Goal: Task Accomplishment & Management: Use online tool/utility

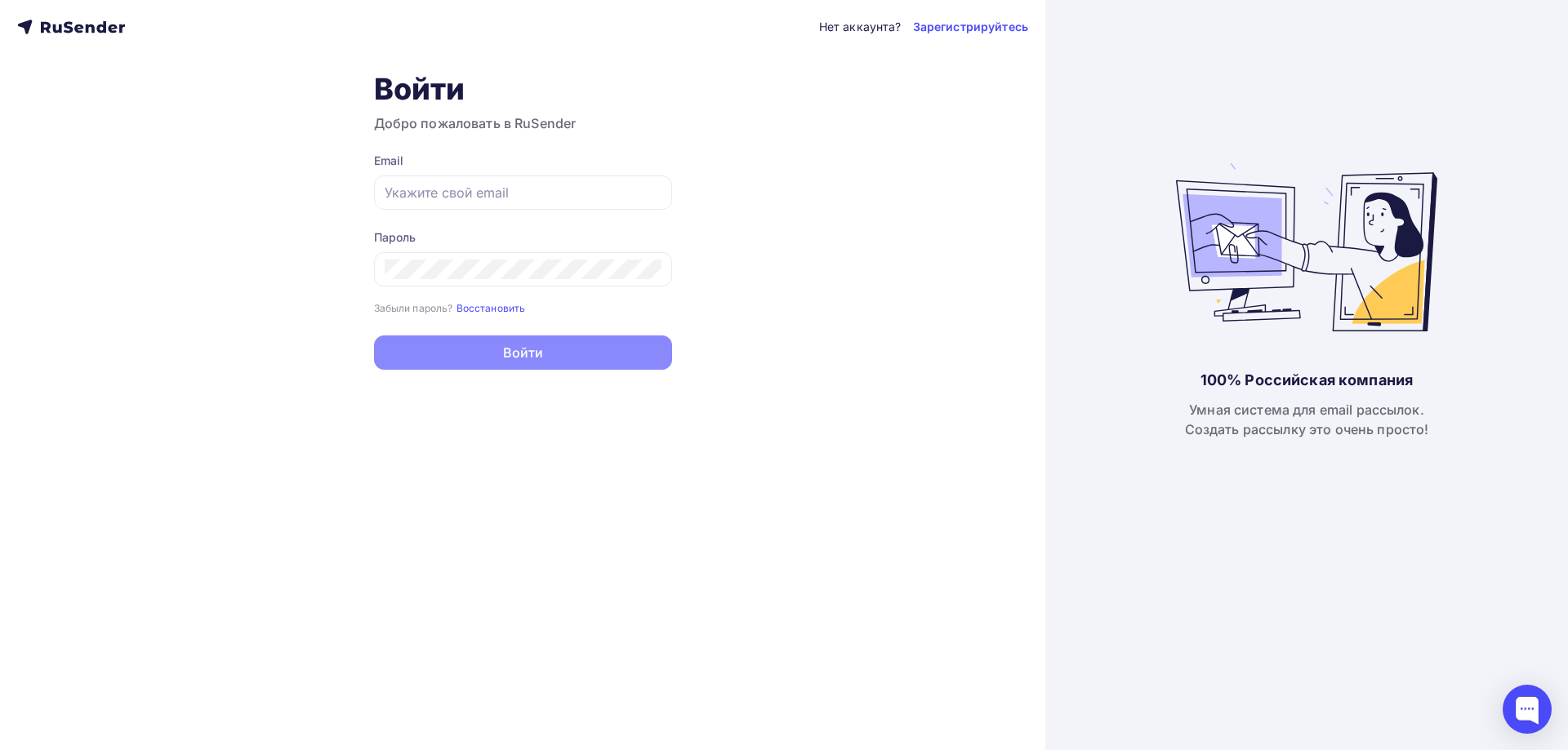
click at [622, 211] on form "Email Пароль Забыли пароль? Восстановить Забыли пароль? Восстановить Войти Нет …" at bounding box center [524, 260] width 298 height 217
click at [611, 198] on input "text" at bounding box center [523, 192] width 276 height 19
paste input "[EMAIL_ADDRESS][PERSON_NAME][DOMAIN_NAME]"
type input "[EMAIL_ADDRESS][PERSON_NAME][DOMAIN_NAME]"
click at [595, 280] on div at bounding box center [524, 269] width 298 height 34
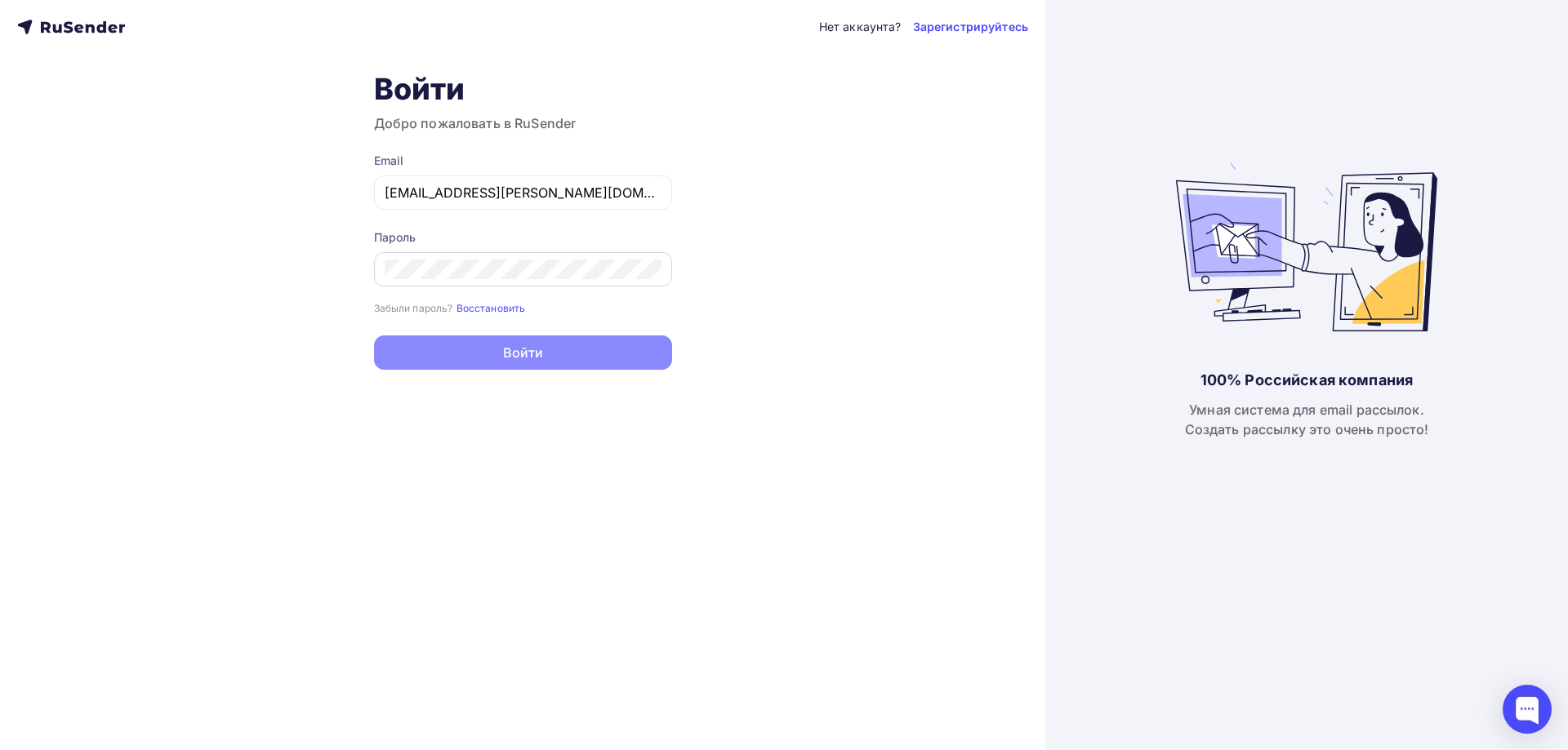
click at [595, 280] on div at bounding box center [524, 269] width 298 height 34
click at [532, 380] on div "Нет аккаунта? Зарегистрируйтесь Войти Добро пожаловать в RuSender Email a.gorba…" at bounding box center [523, 375] width 1045 height 750
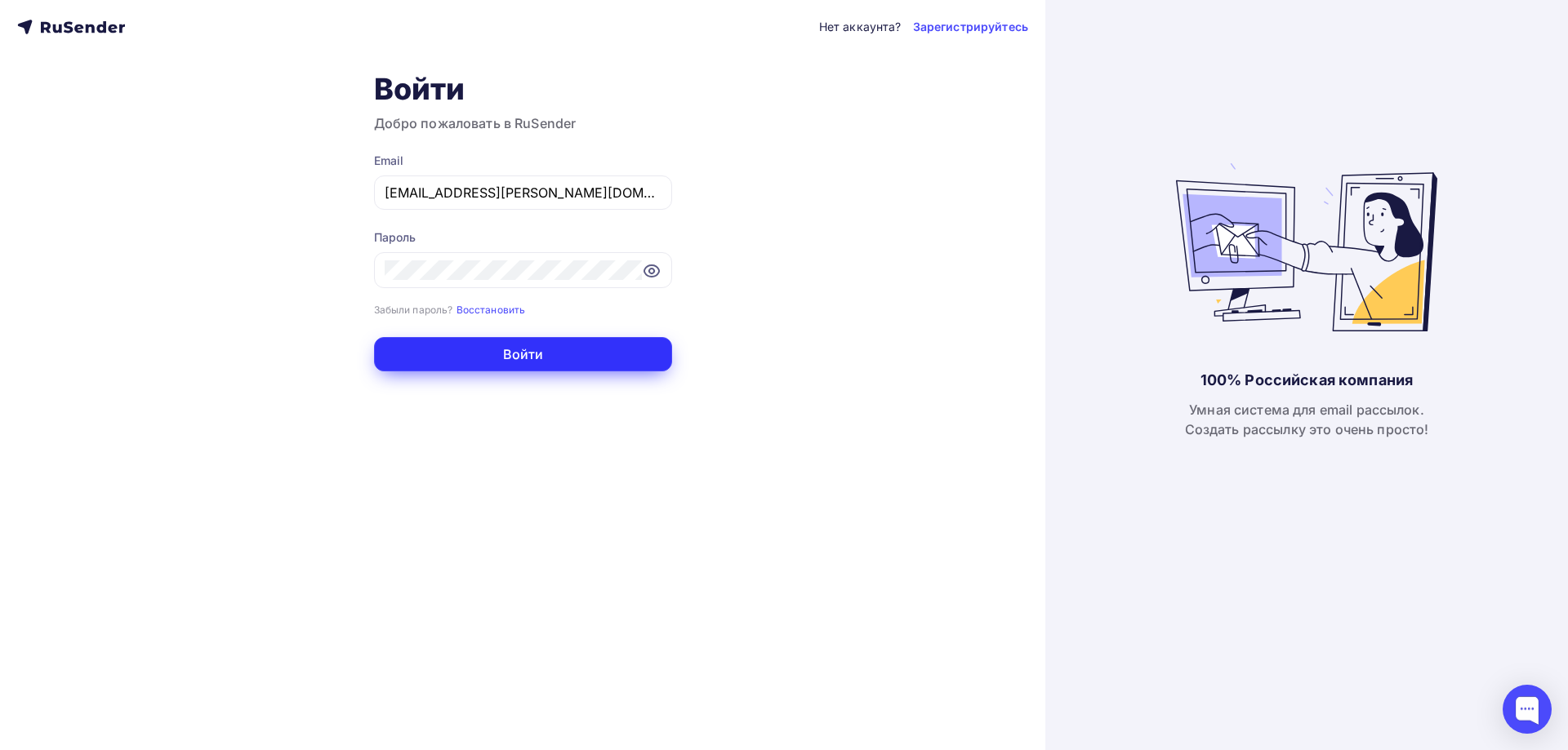
click at [528, 370] on button "Войти" at bounding box center [524, 354] width 298 height 34
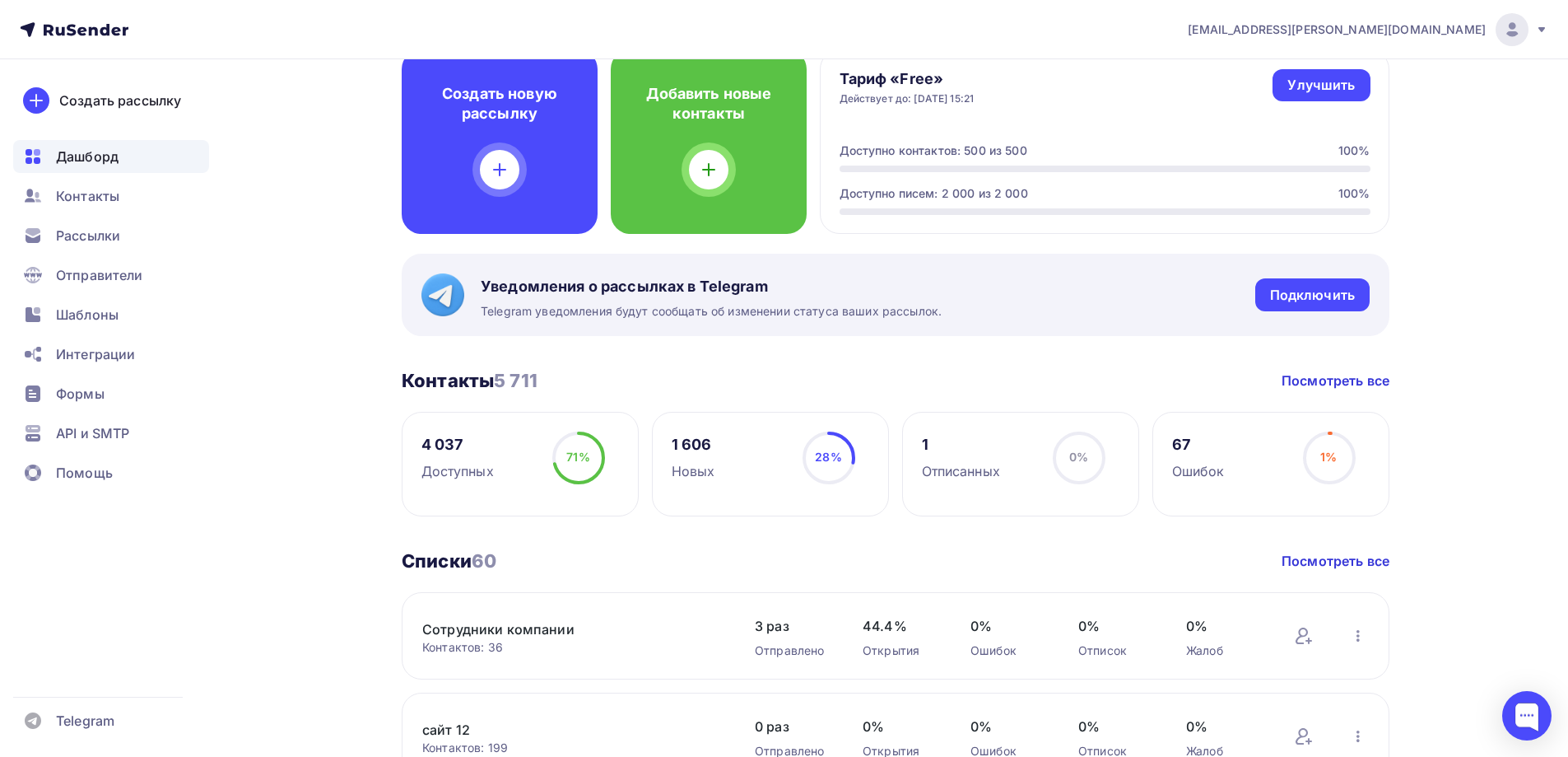
scroll to position [247, 0]
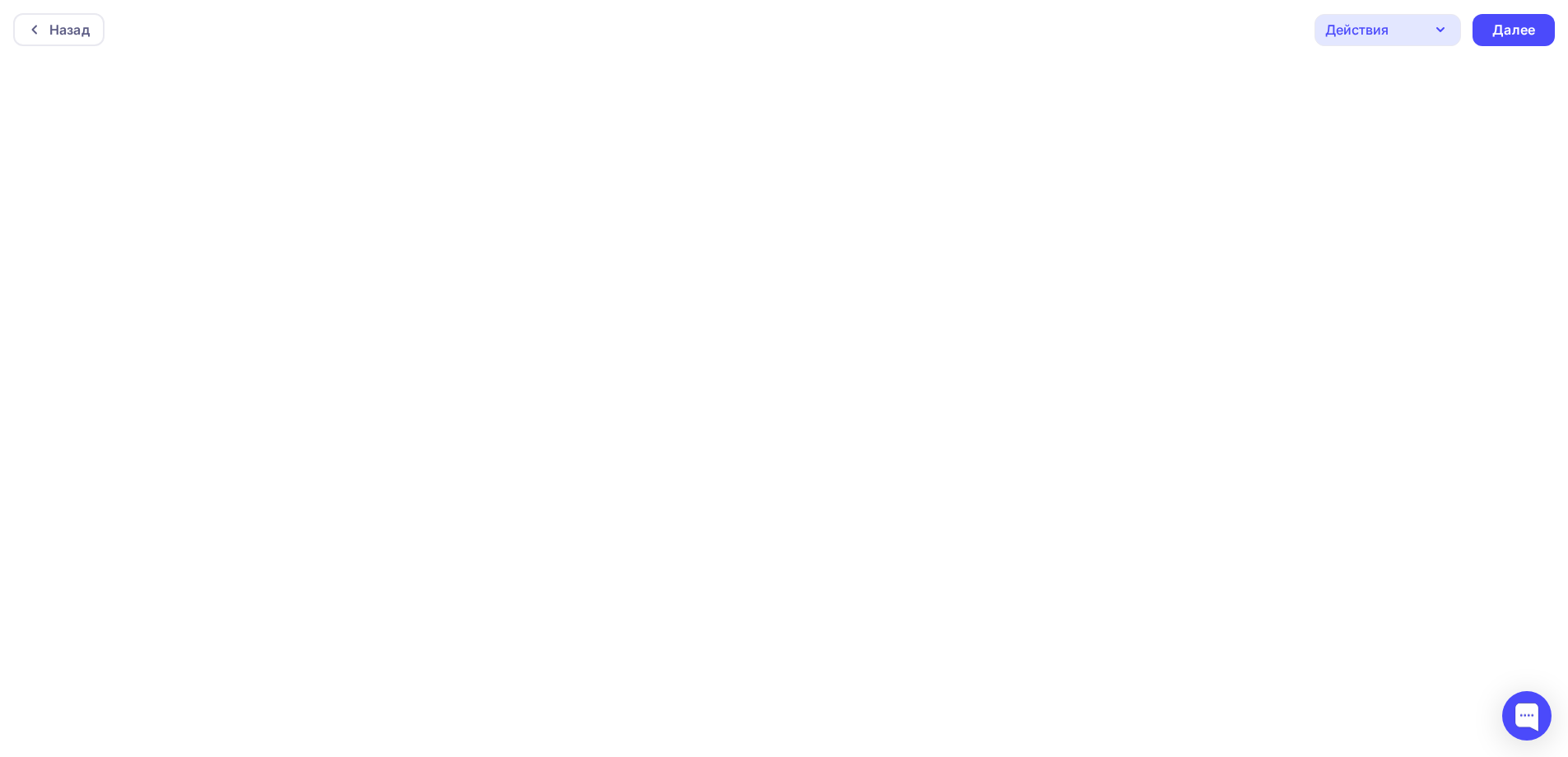
click at [59, 47] on div "Назад Действия Отправить тестовое письмо Предпросмотр Сохранить в Мои шаблоны В…" at bounding box center [784, 30] width 1568 height 59
click at [59, 38] on div "Назад" at bounding box center [69, 29] width 41 height 19
click at [46, 26] on div at bounding box center [38, 30] width 21 height 14
click at [35, 19] on div "Назад" at bounding box center [59, 30] width 91 height 33
click at [35, 17] on div "Назад" at bounding box center [59, 30] width 91 height 33
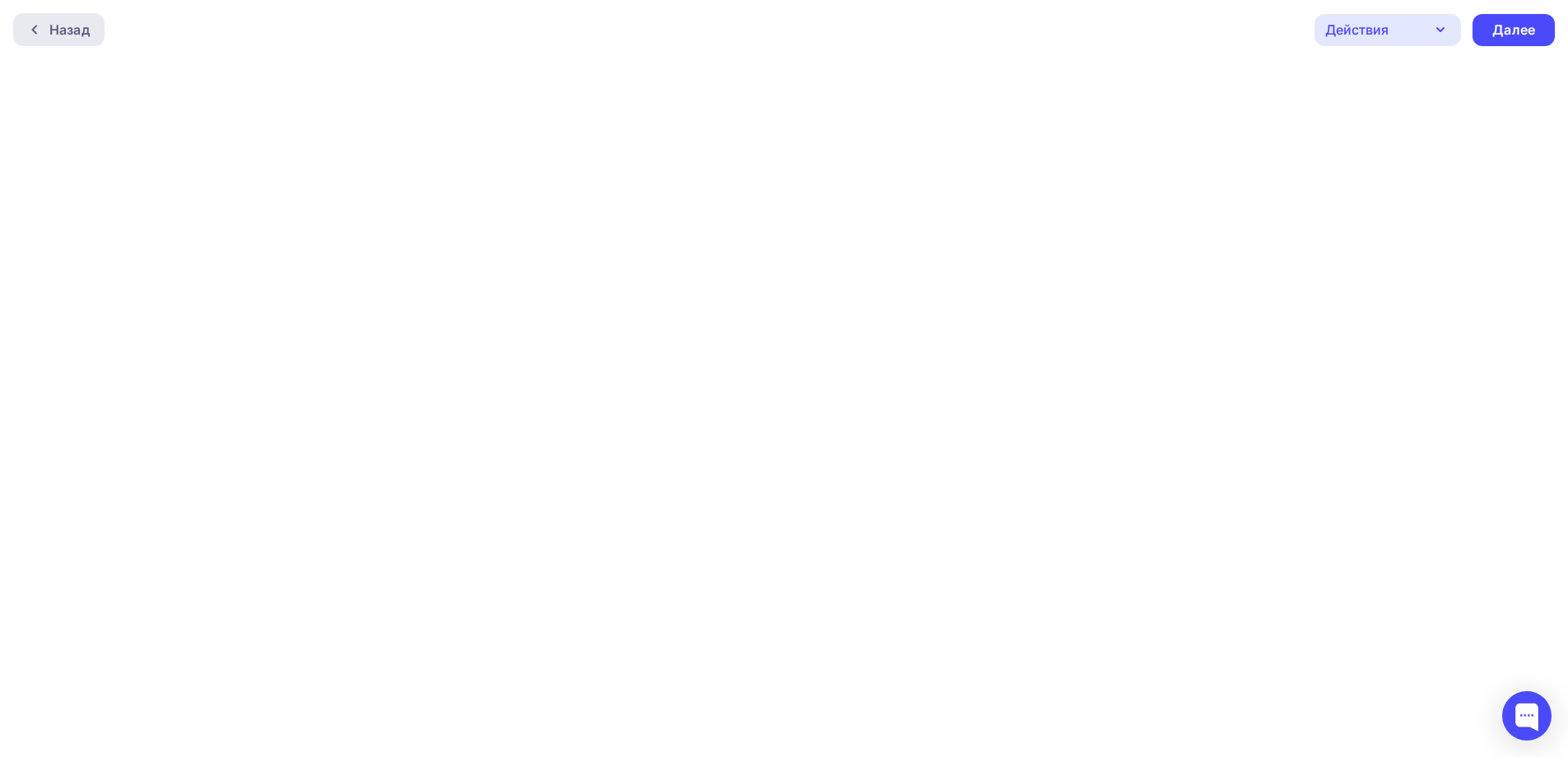
click at [35, 17] on div "Назад" at bounding box center [59, 30] width 91 height 33
click at [106, 30] on div "Назад Действия Отправить тестовое письмо Предпросмотр Сохранить в Мои шаблоны В…" at bounding box center [784, 30] width 1568 height 59
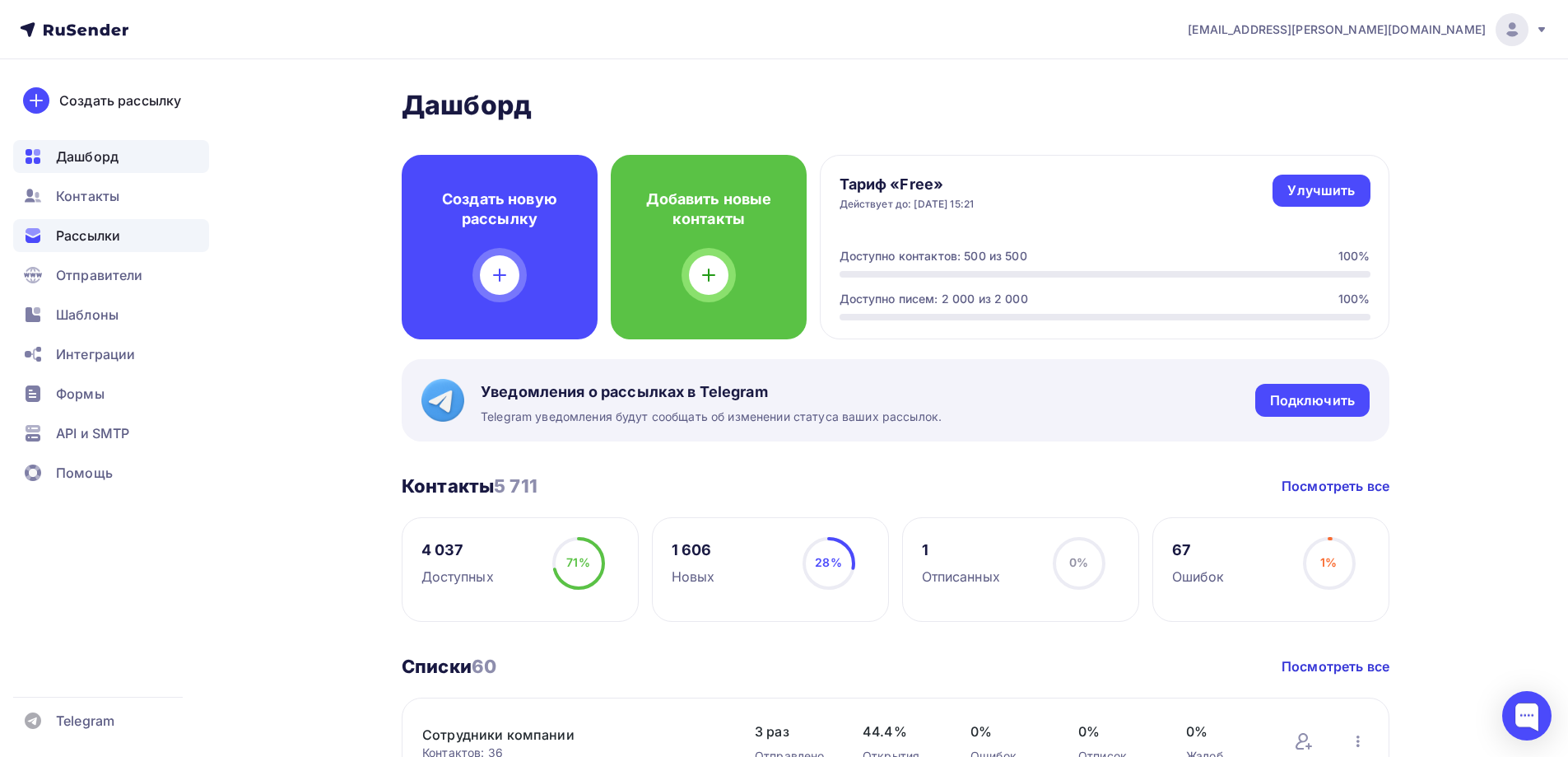
click at [85, 229] on span "Рассылки" at bounding box center [88, 235] width 64 height 19
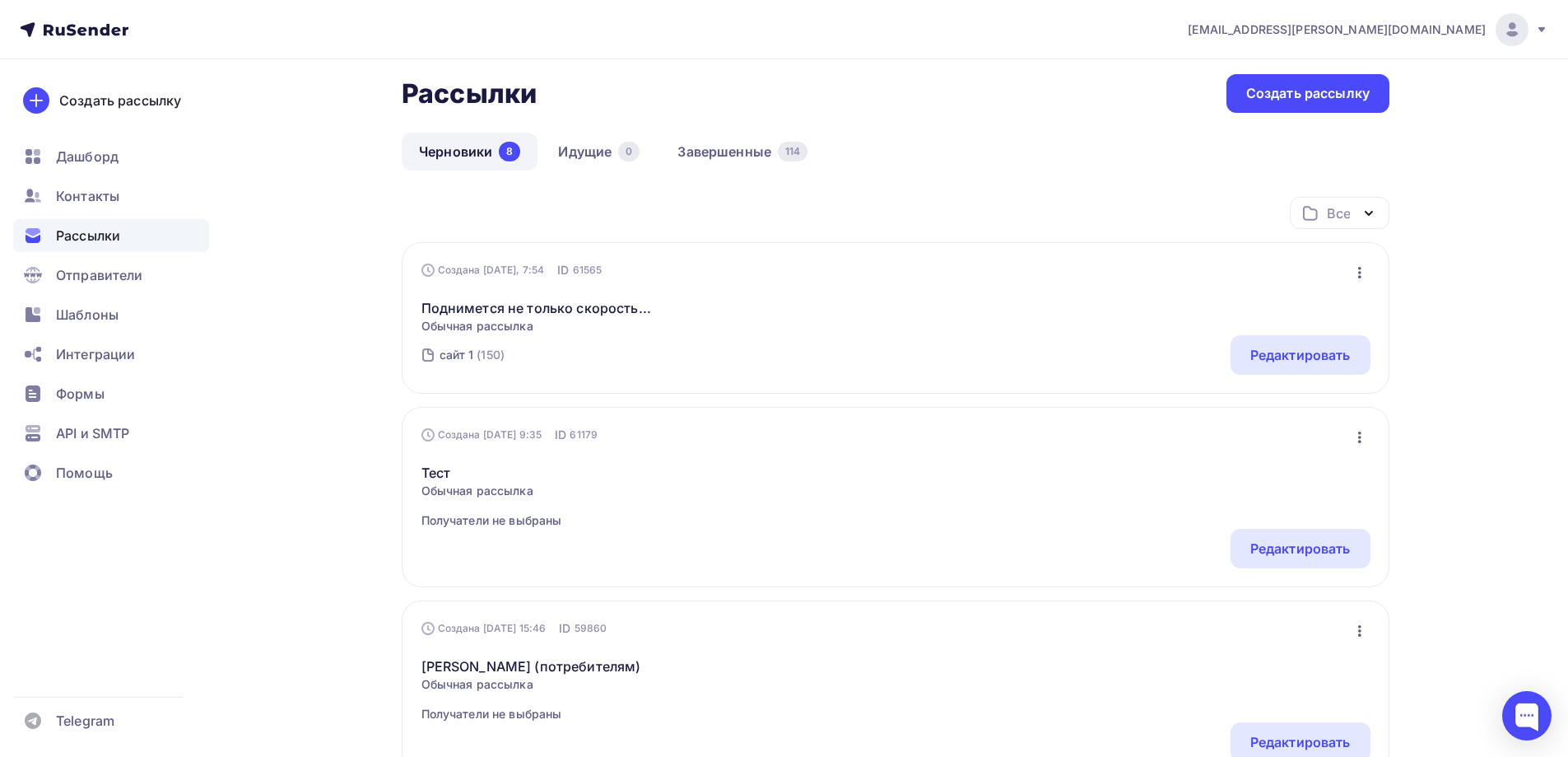
scroll to position [247, 0]
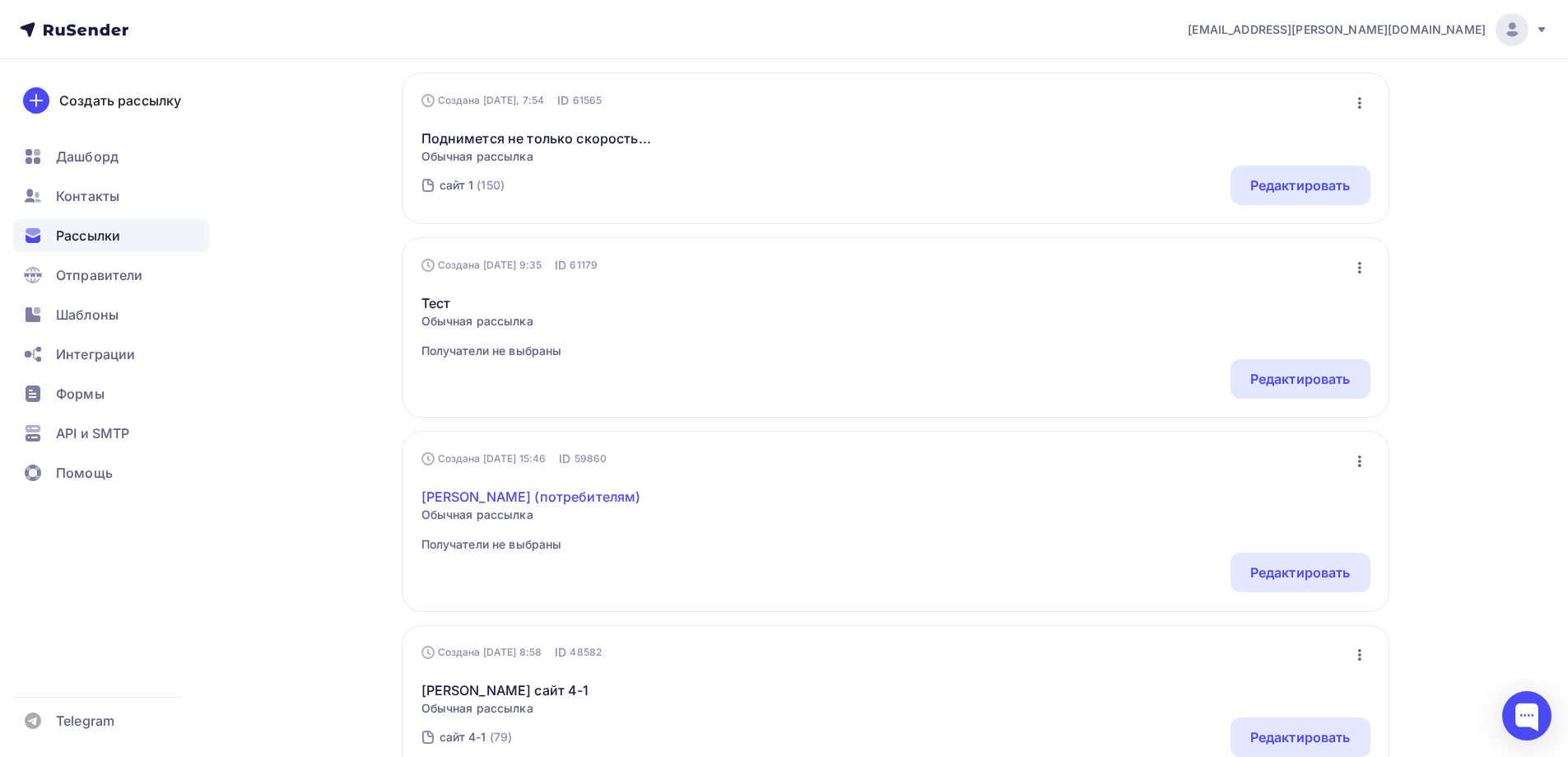
click at [447, 499] on link "[PERSON_NAME] (потребителям)" at bounding box center [531, 496] width 220 height 19
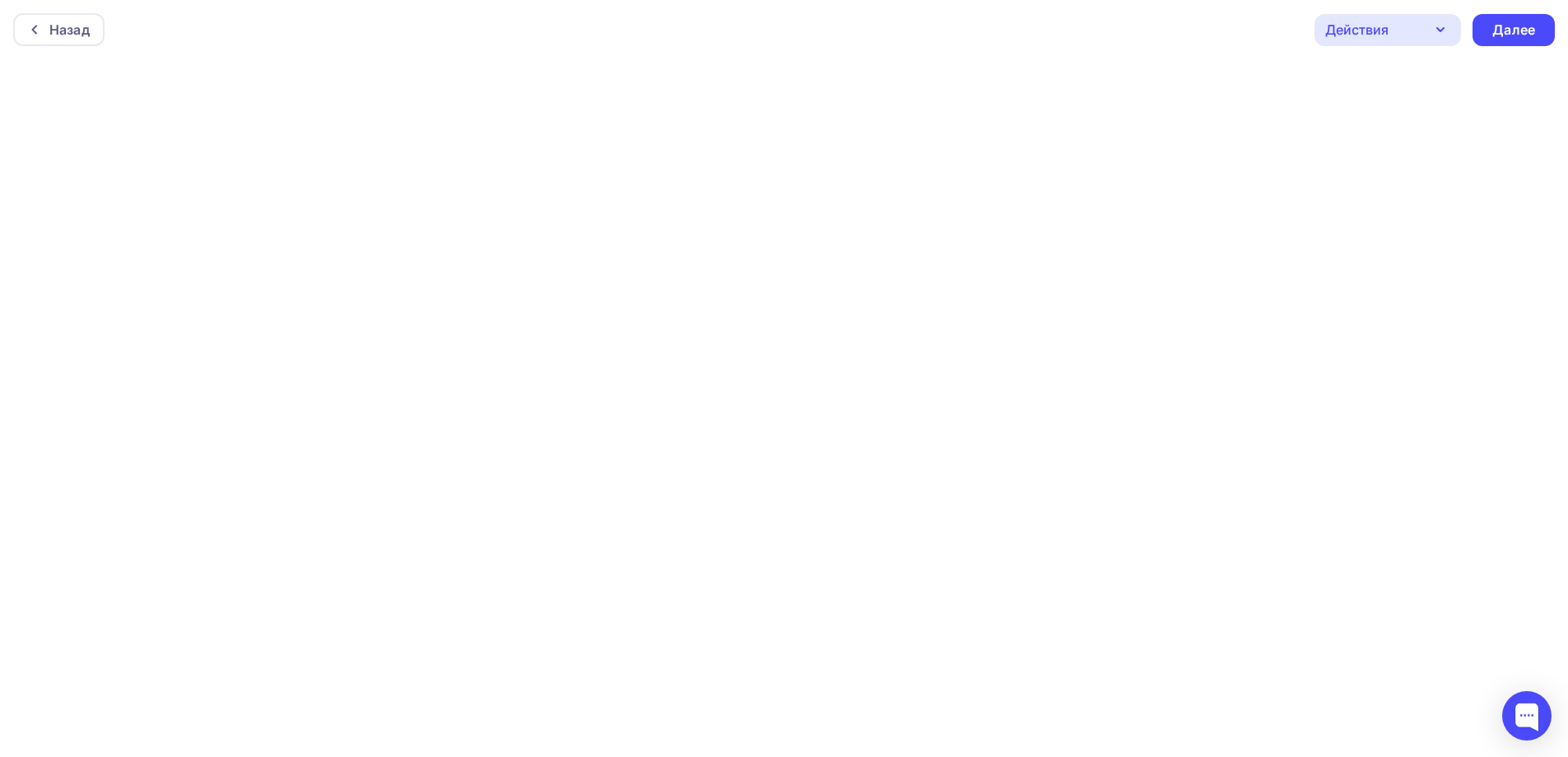
click at [1444, 30] on icon "button" at bounding box center [1440, 29] width 19 height 19
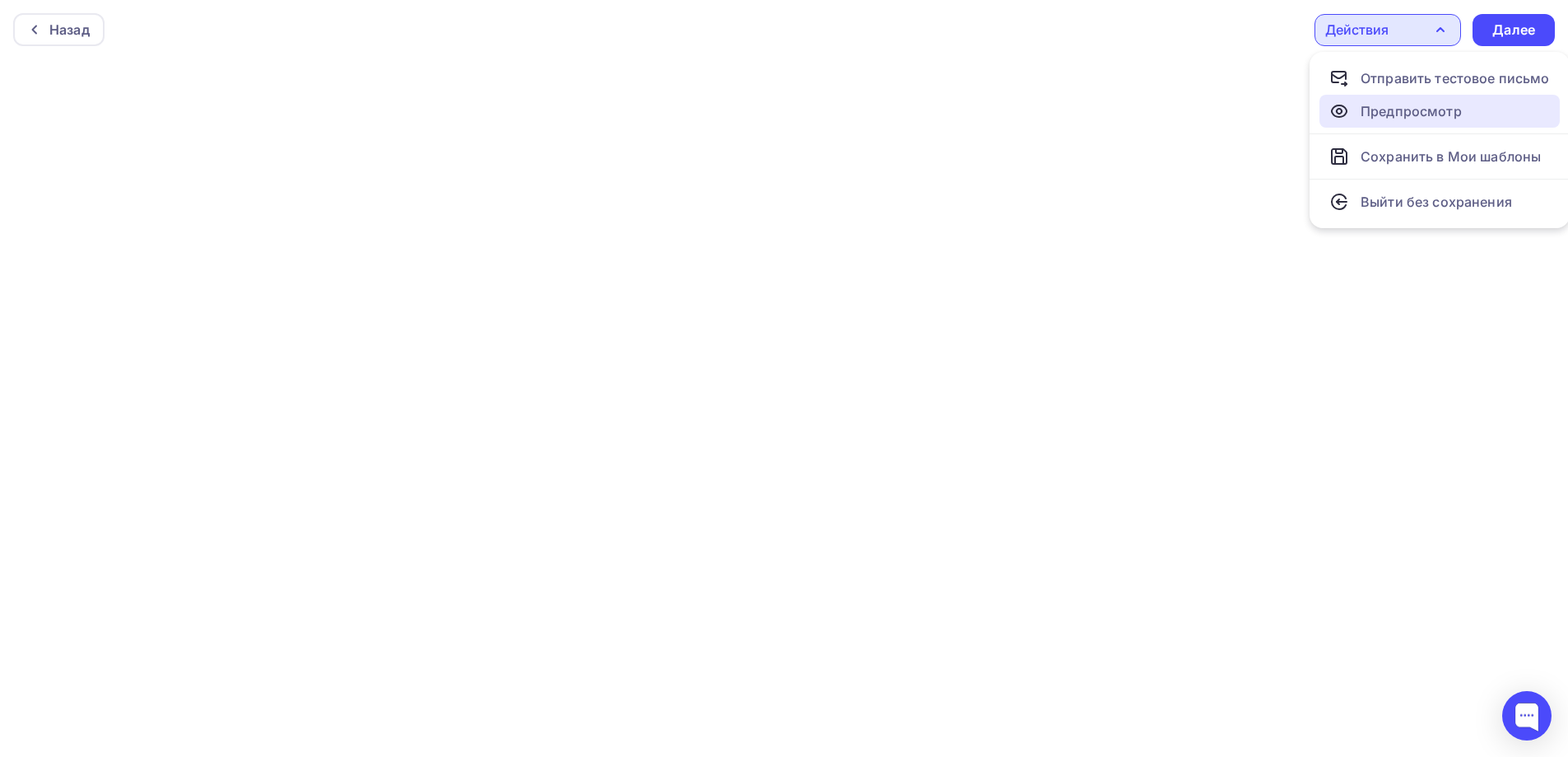
click at [1435, 120] on div "Предпросмотр" at bounding box center [1412, 111] width 101 height 19
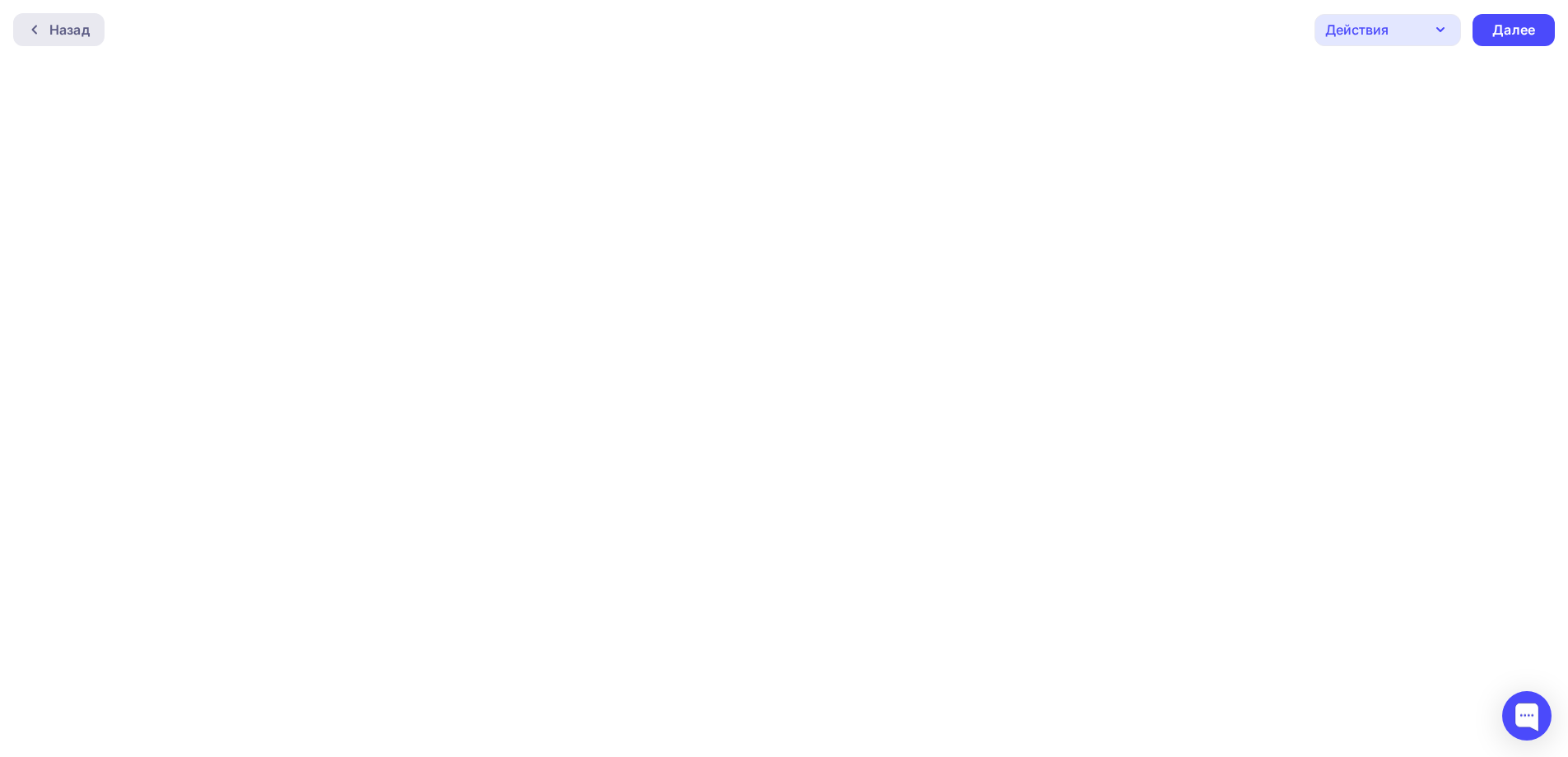
click at [91, 41] on div "Назад" at bounding box center [59, 30] width 91 height 33
click at [82, 30] on div "Назад" at bounding box center [69, 29] width 41 height 19
click at [20, 39] on div "Назад" at bounding box center [59, 30] width 91 height 33
click at [23, 29] on div "Назад" at bounding box center [59, 30] width 91 height 33
